Goal: Task Accomplishment & Management: Manage account settings

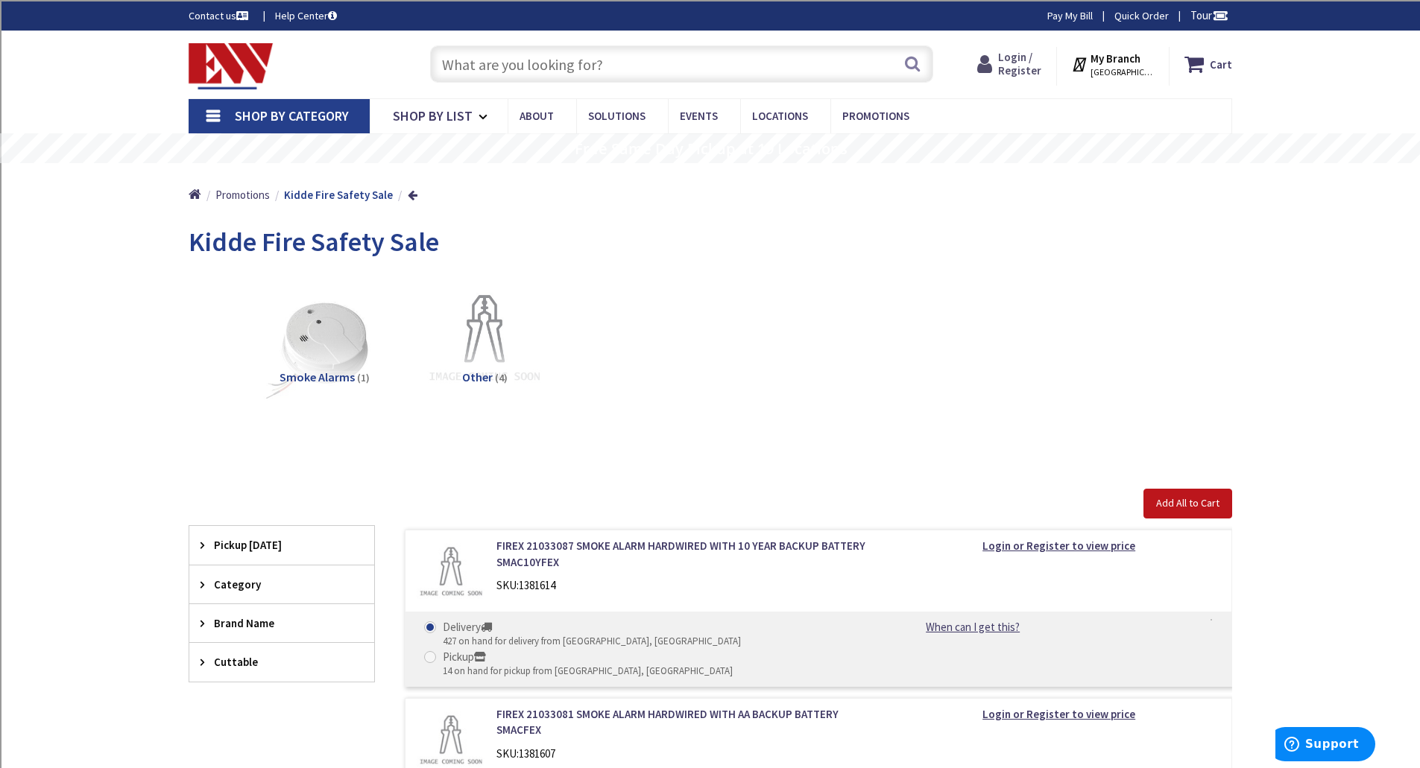
click at [1017, 66] on span "Login / Register" at bounding box center [1019, 64] width 43 height 28
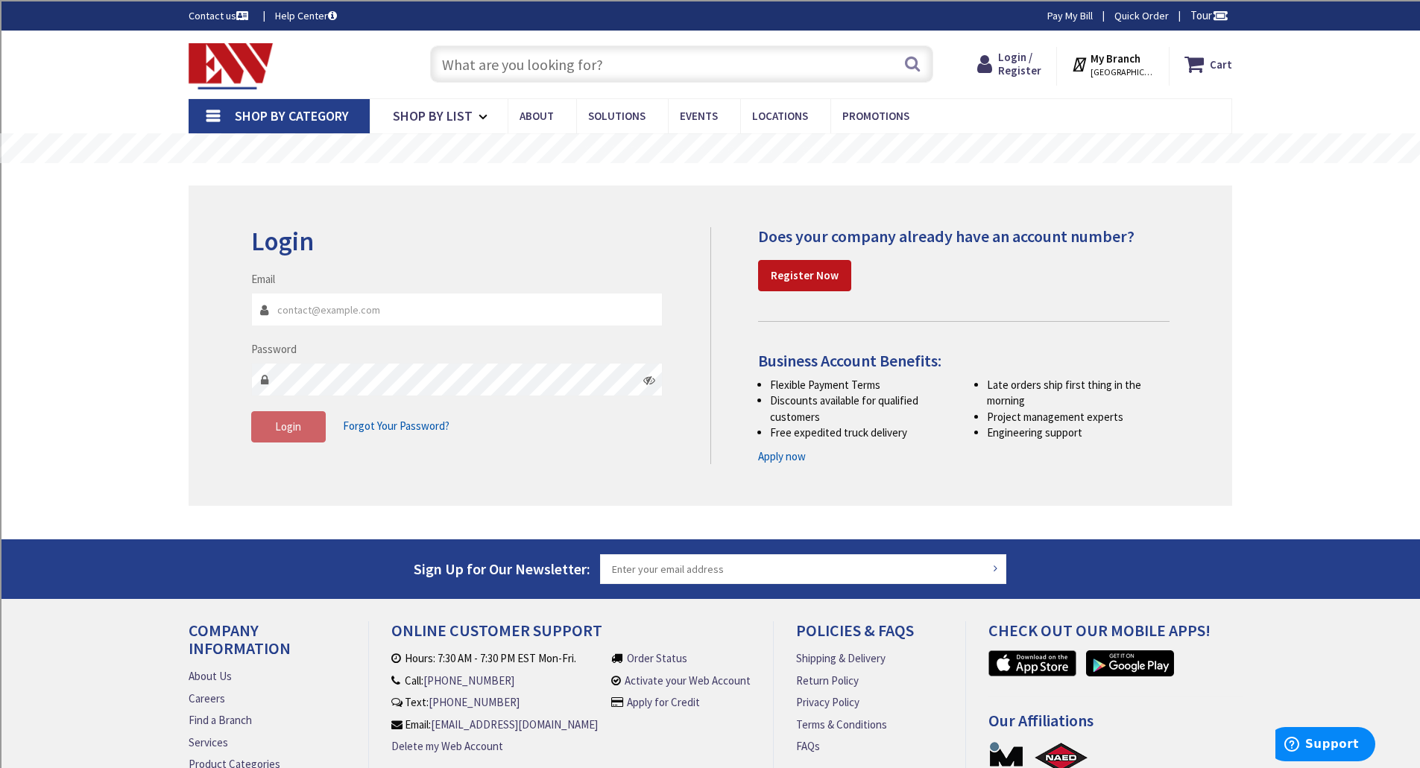
click at [475, 319] on input "Email" at bounding box center [457, 310] width 412 height 34
type input "[EMAIL_ADDRESS][DOMAIN_NAME]"
click at [295, 430] on span "Login" at bounding box center [288, 427] width 26 height 14
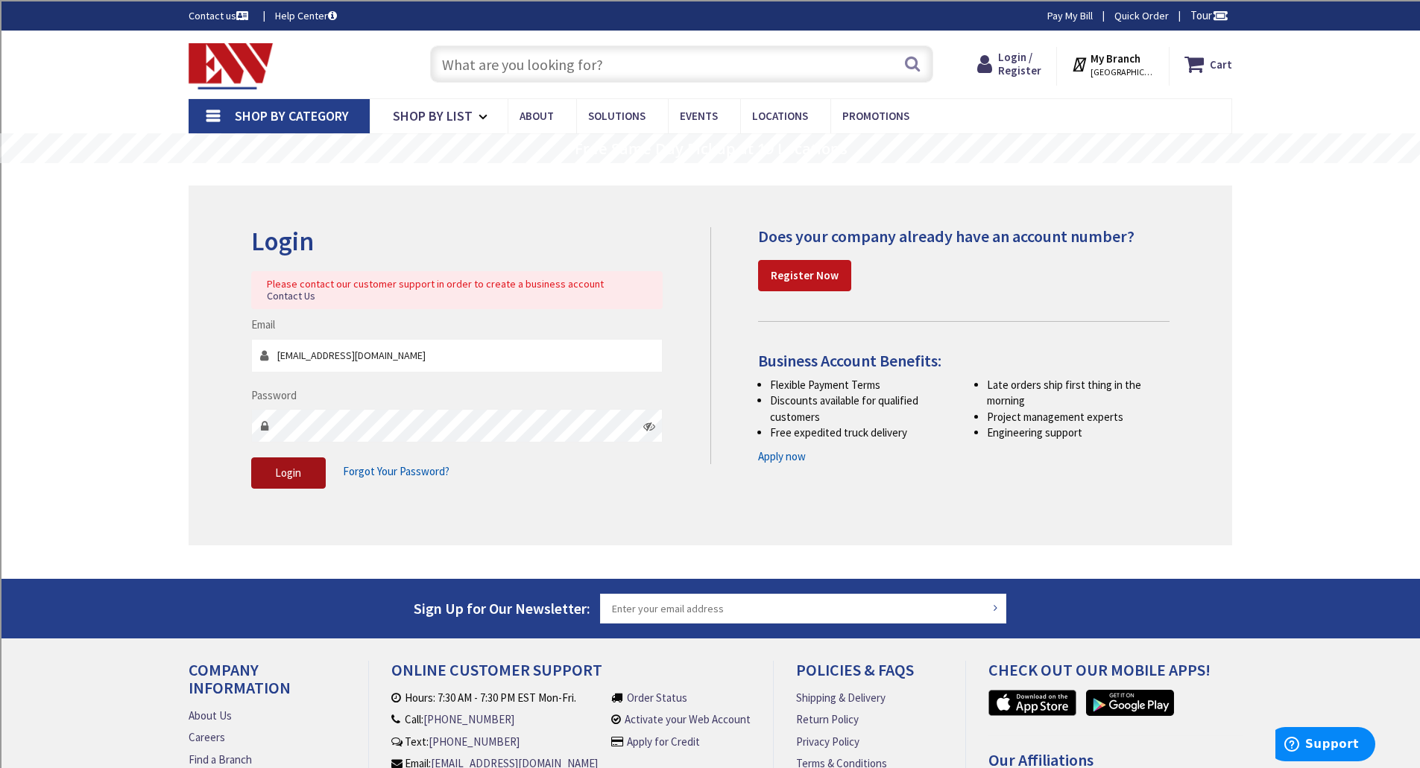
click at [300, 466] on span "Login" at bounding box center [288, 473] width 26 height 14
click at [404, 464] on span "Forgot Your Password?" at bounding box center [396, 471] width 107 height 14
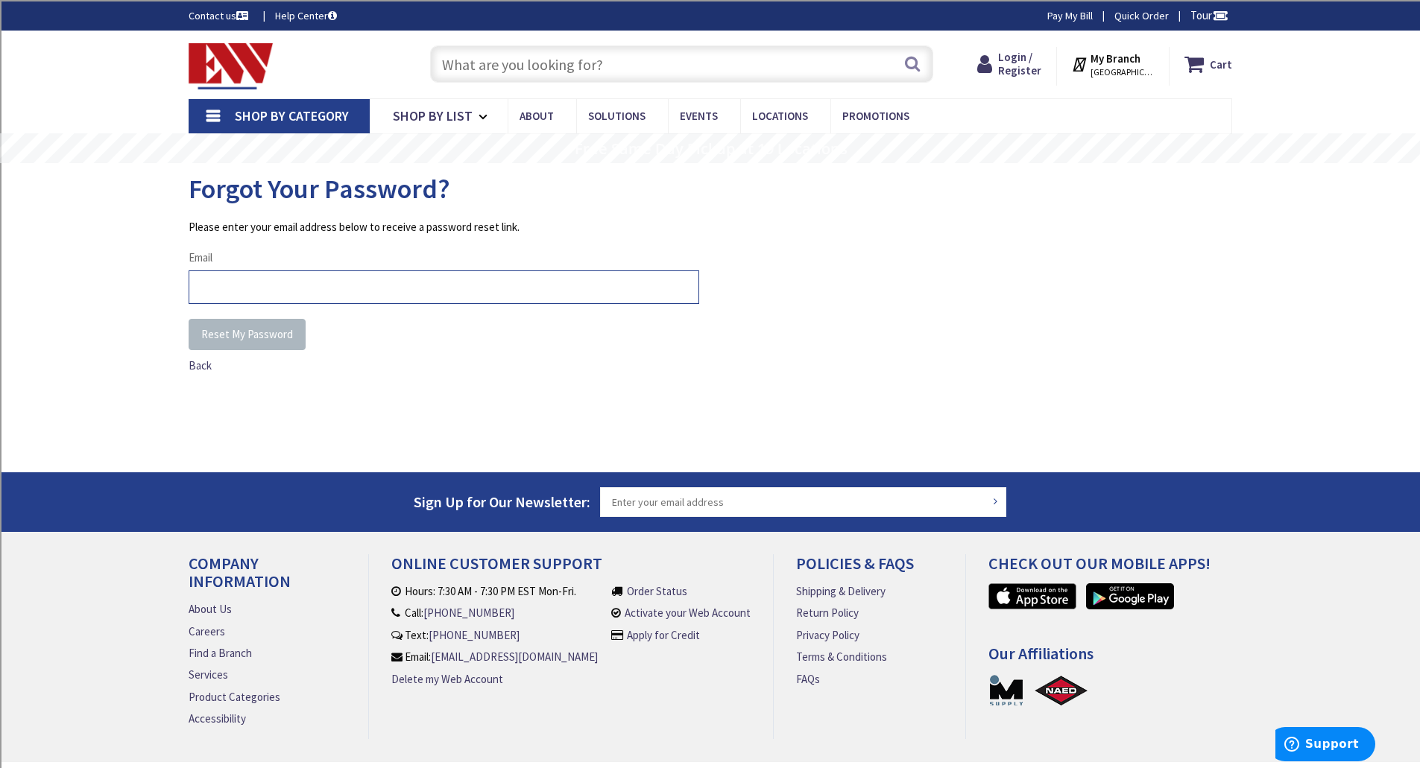
click at [411, 275] on input "Email" at bounding box center [444, 288] width 510 height 34
type input "[EMAIL_ADDRESS][DOMAIN_NAME]"
click at [228, 402] on div "Please enter your email address below to receive a password reset link. Email w…" at bounding box center [710, 331] width 1043 height 224
click at [253, 342] on button "Reset My Password" at bounding box center [247, 334] width 117 height 31
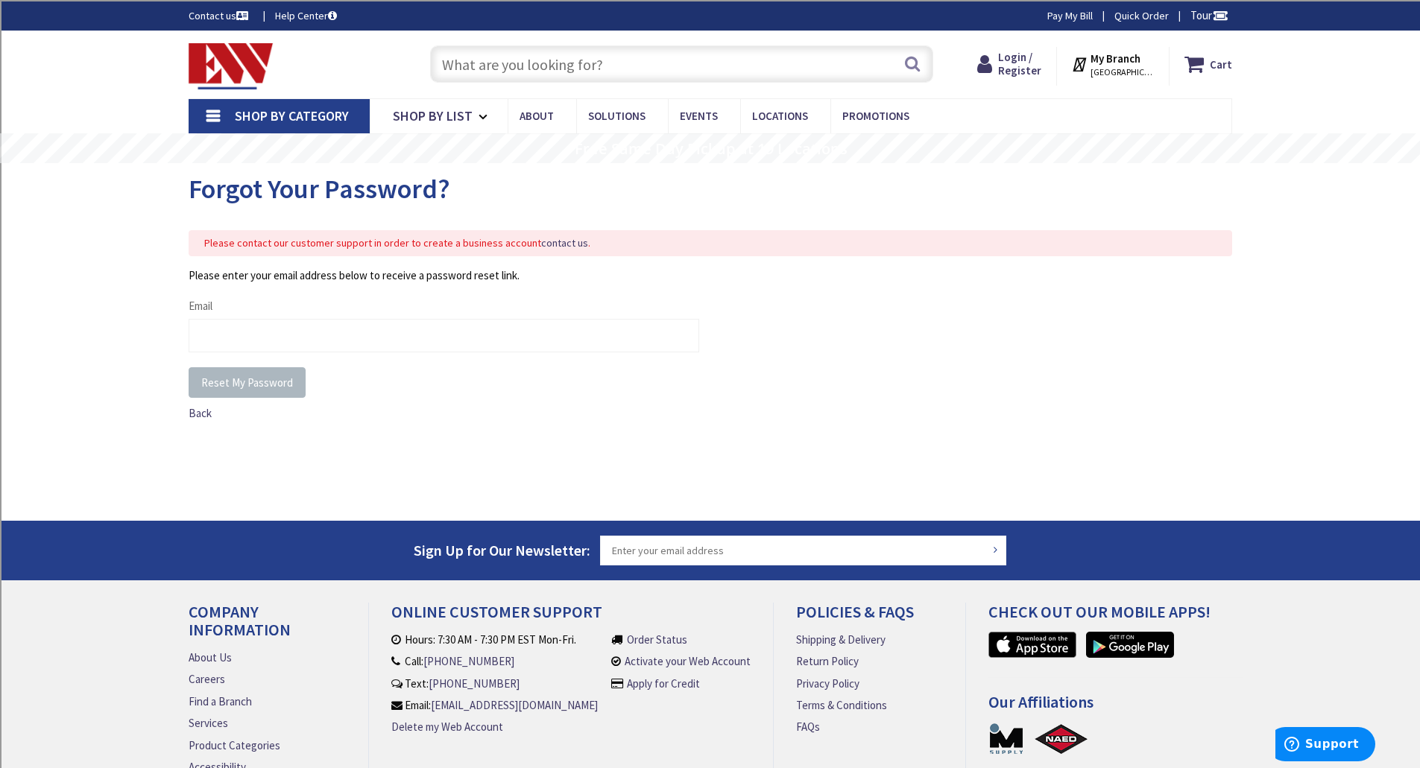
click at [1121, 60] on strong "My Branch" at bounding box center [1115, 58] width 50 height 14
